Goal: Find specific page/section: Find specific page/section

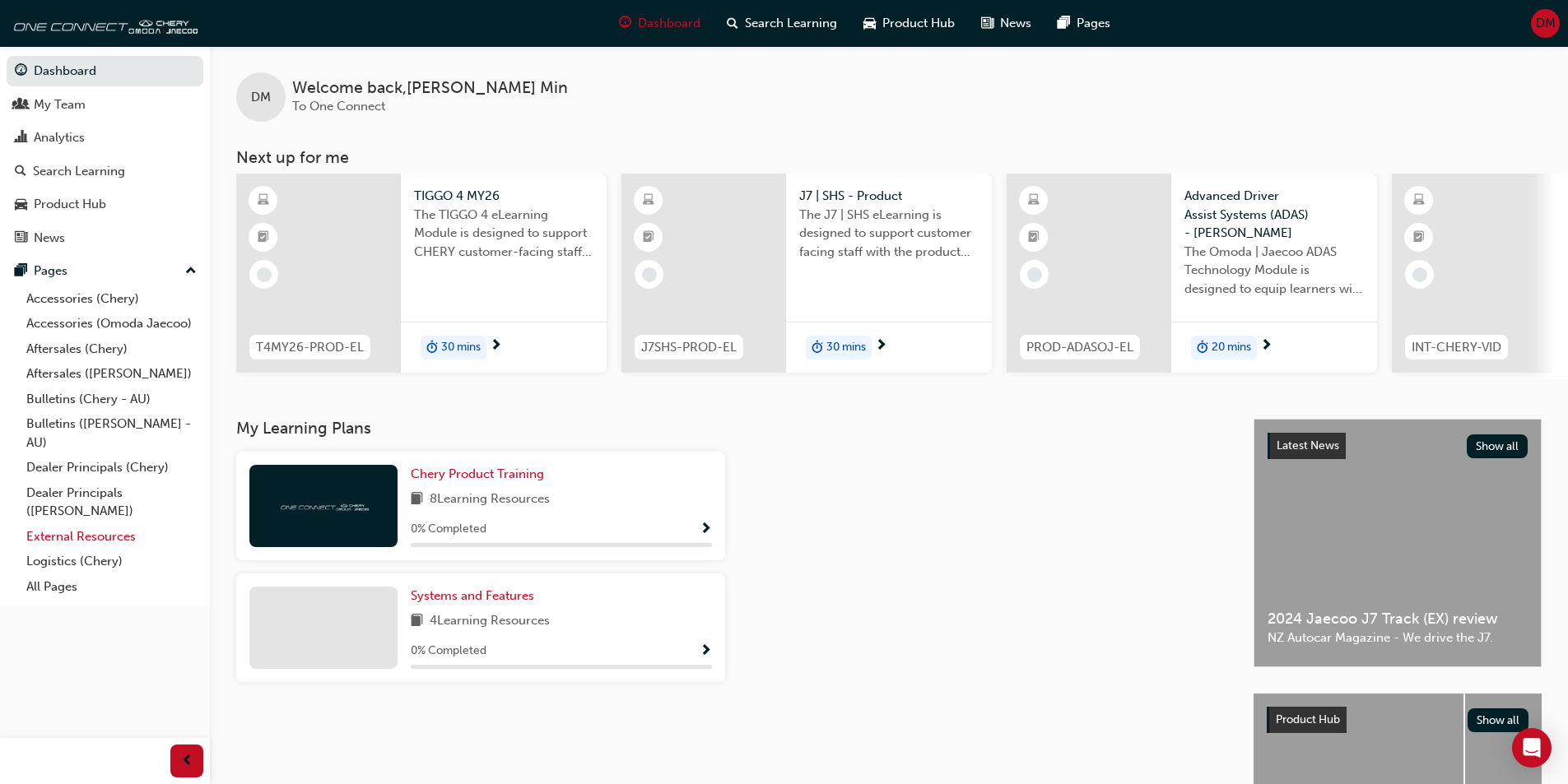
click at [94, 540] on link "External Resources" at bounding box center [111, 537] width 183 height 25
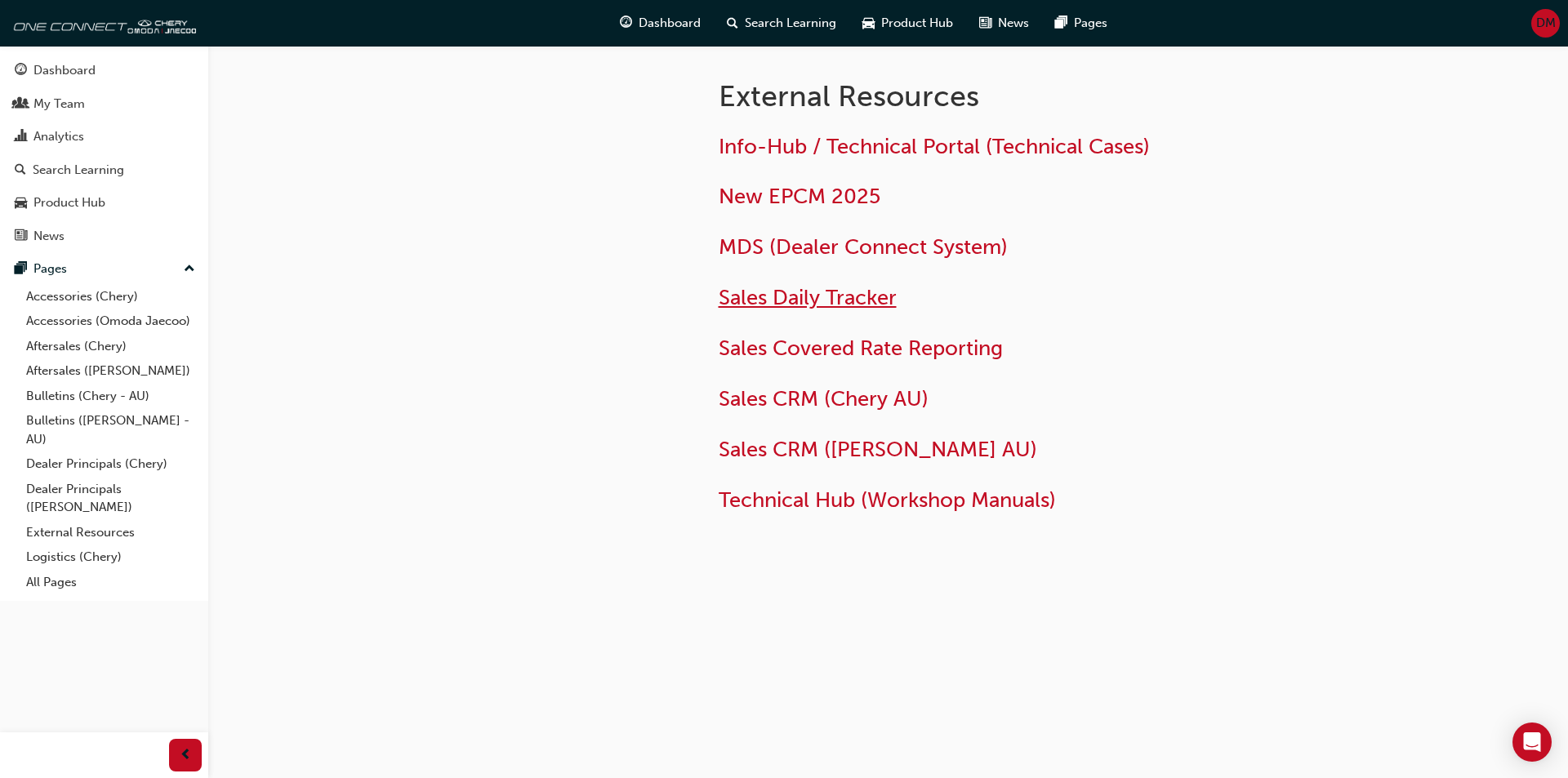
click at [826, 291] on span "Sales Daily Tracker" at bounding box center [807, 297] width 178 height 25
